Goal: Task Accomplishment & Management: Complete application form

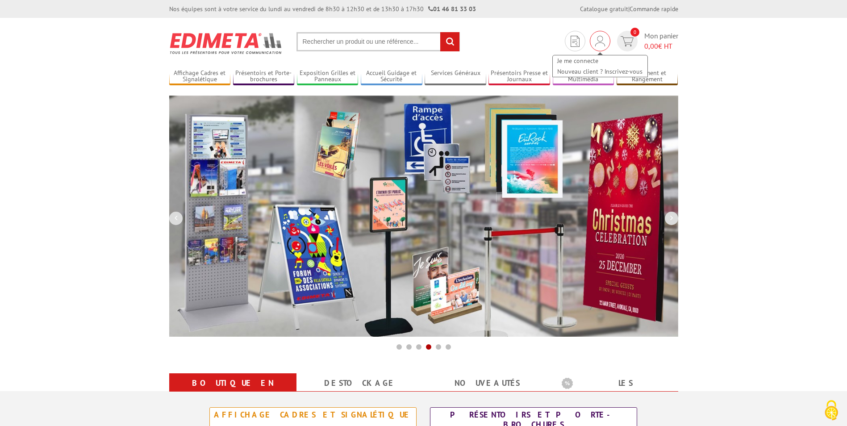
click at [598, 41] on img at bounding box center [600, 41] width 10 height 11
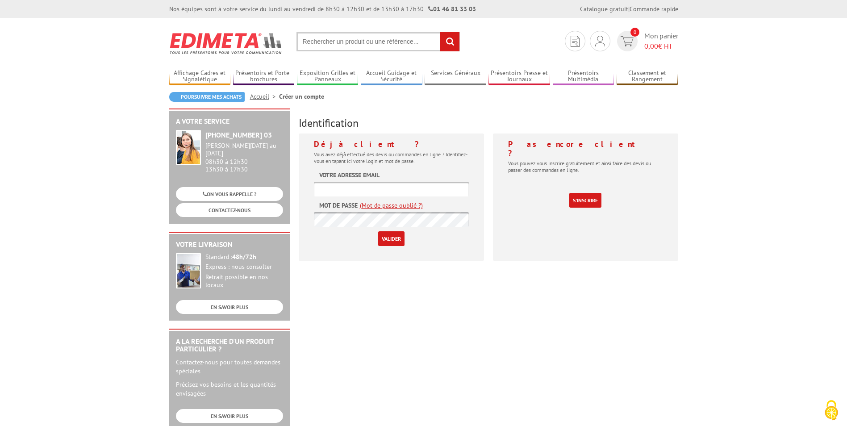
type input "[PERSON_NAME][EMAIL_ADDRESS][DOMAIN_NAME]"
click at [395, 239] on input "Valider" at bounding box center [391, 238] width 26 height 15
